Goal: Find specific page/section: Find specific page/section

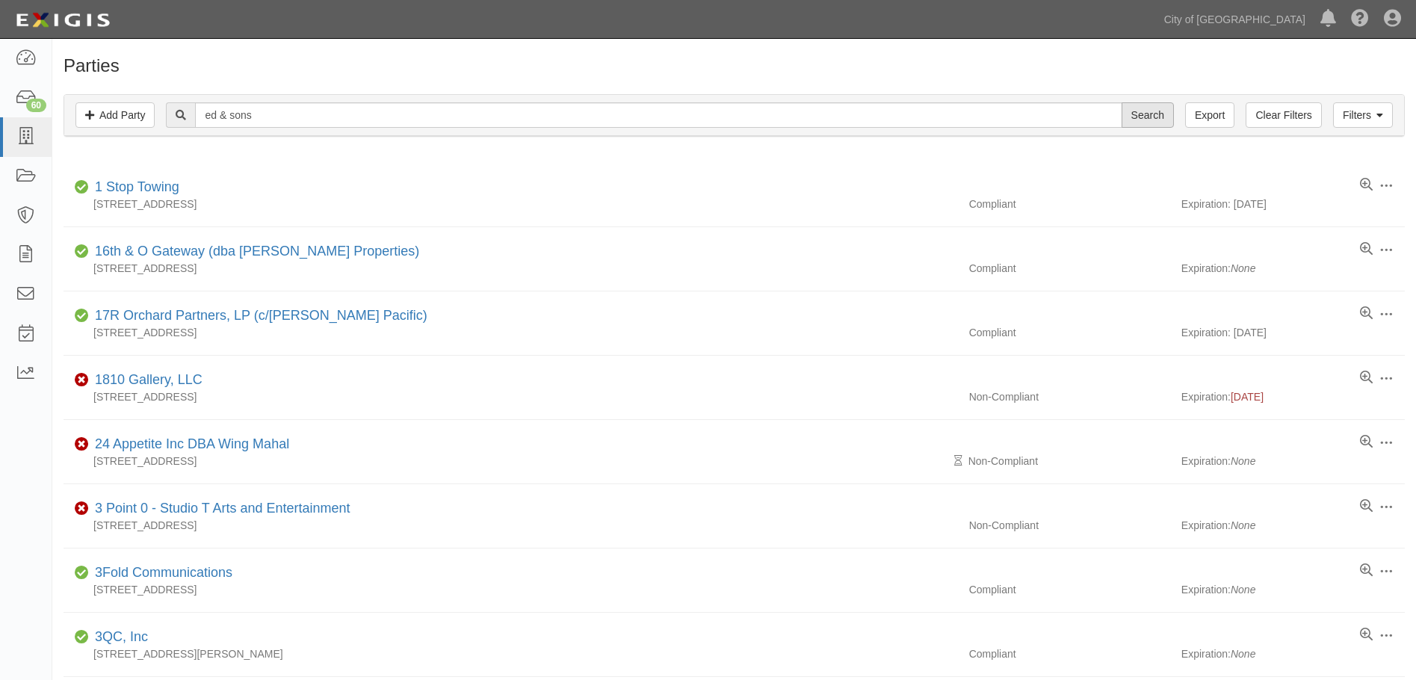
type input "ed & sons"
click at [1130, 120] on input "Search" at bounding box center [1147, 114] width 52 height 25
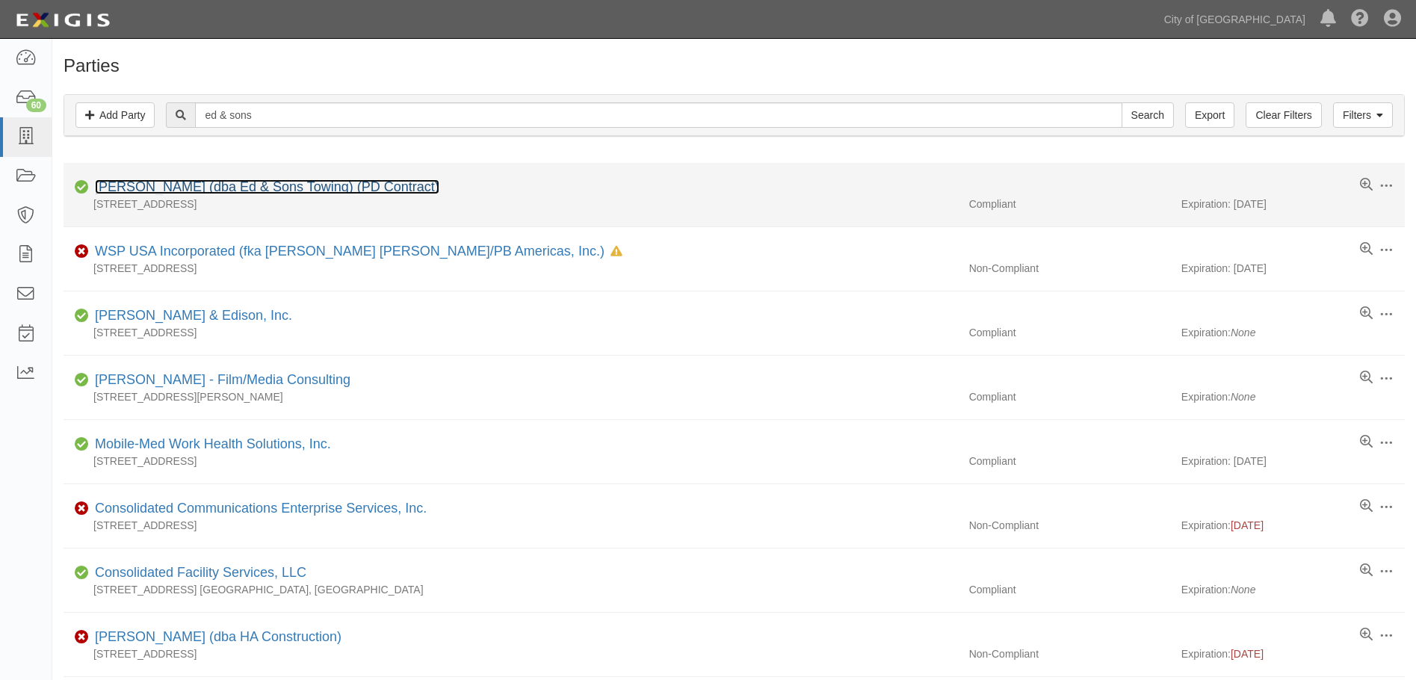
click at [379, 188] on link "[PERSON_NAME] (dba Ed & Sons Towing) (PD Contract)" at bounding box center [267, 186] width 344 height 15
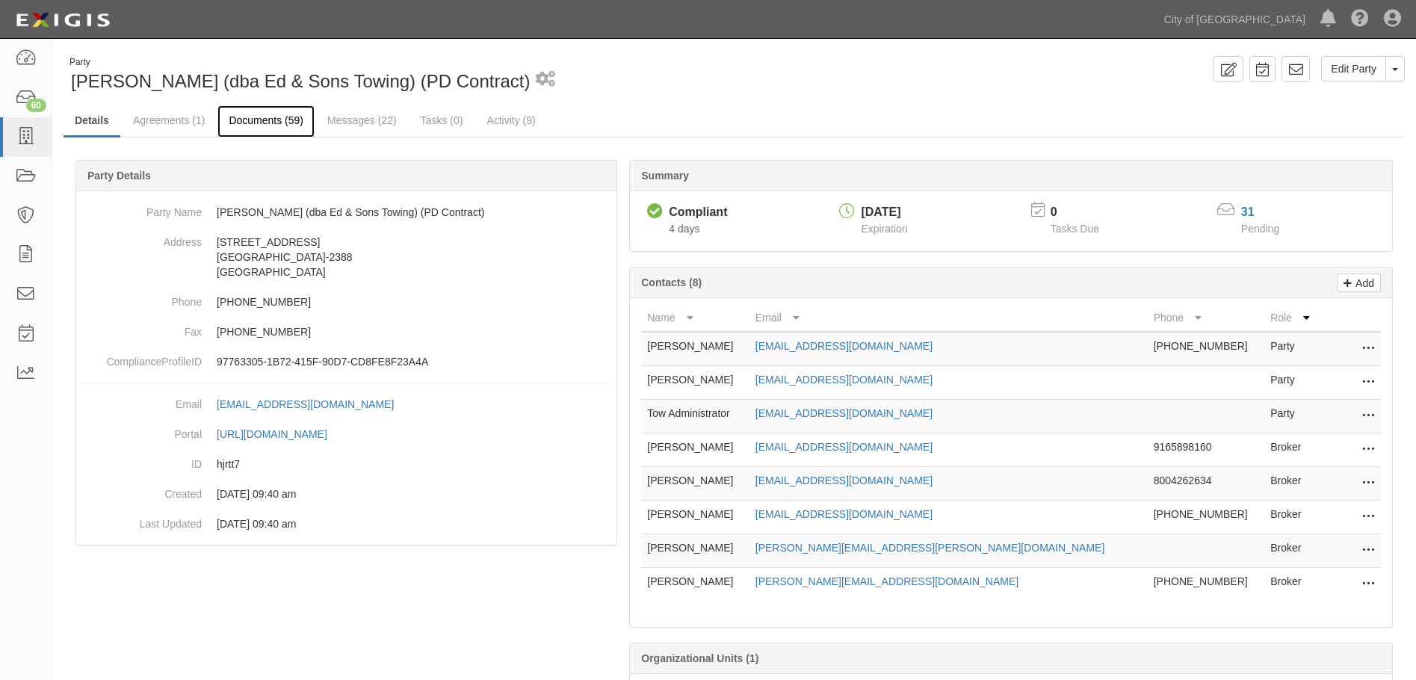
click at [276, 124] on link "Documents (59)" at bounding box center [265, 121] width 97 height 32
